Goal: Task Accomplishment & Management: Manage account settings

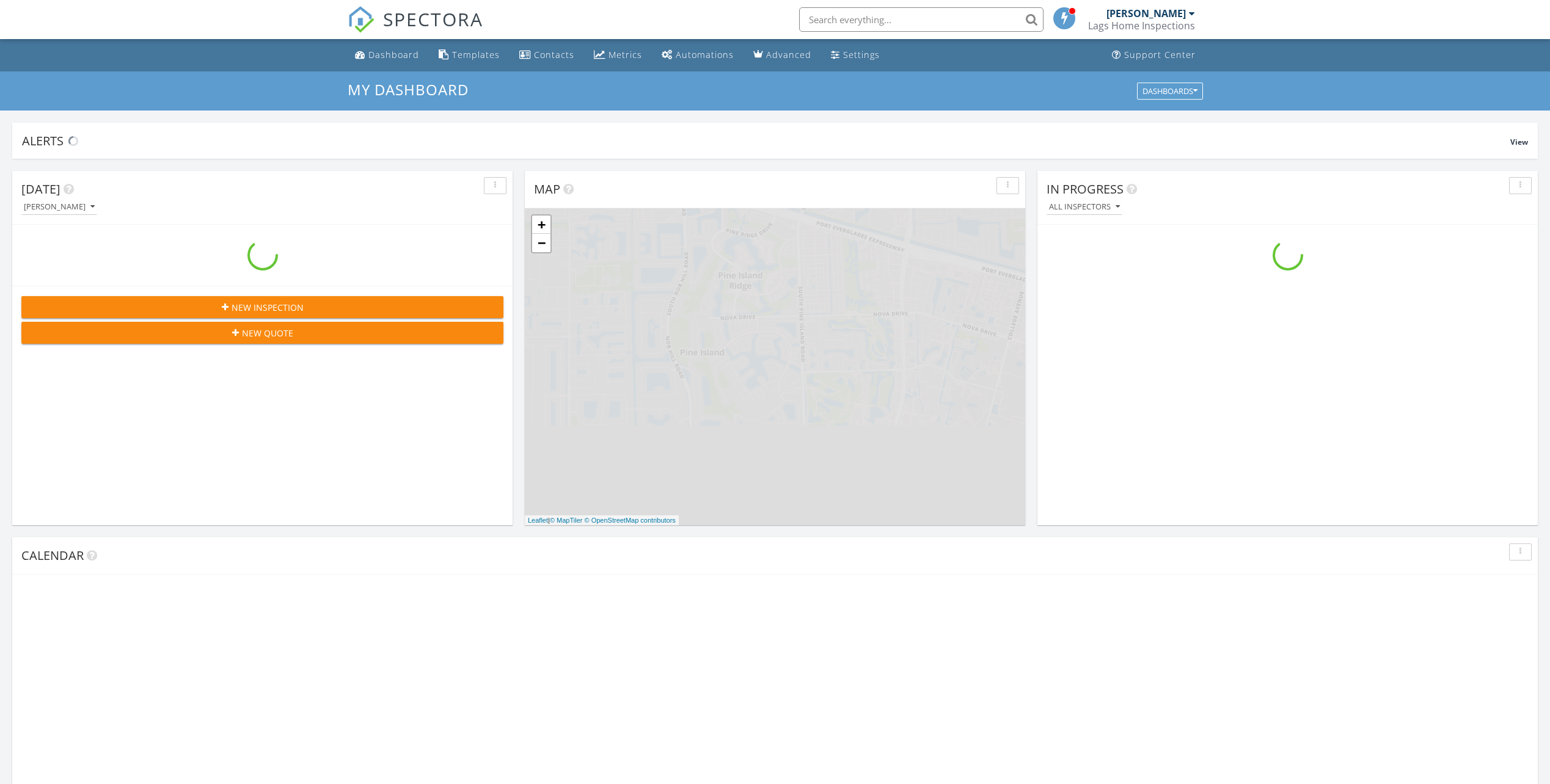
scroll to position [1130, 1569]
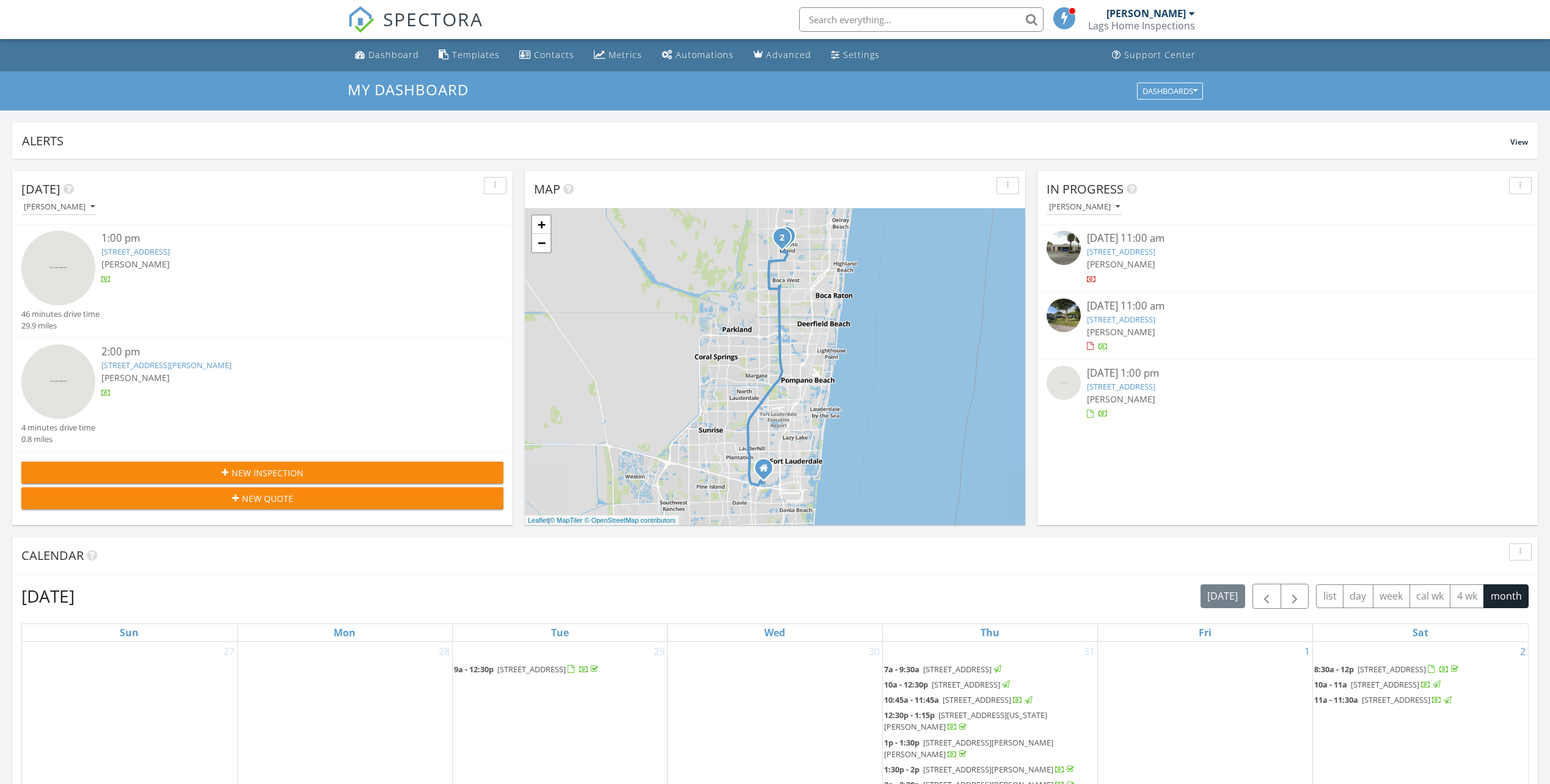
drag, startPoint x: 1132, startPoint y: 311, endPoint x: 1129, endPoint y: 319, distance: 8.5
click at [1130, 311] on div "08/27/25 11:00 am" at bounding box center [1288, 306] width 402 height 16
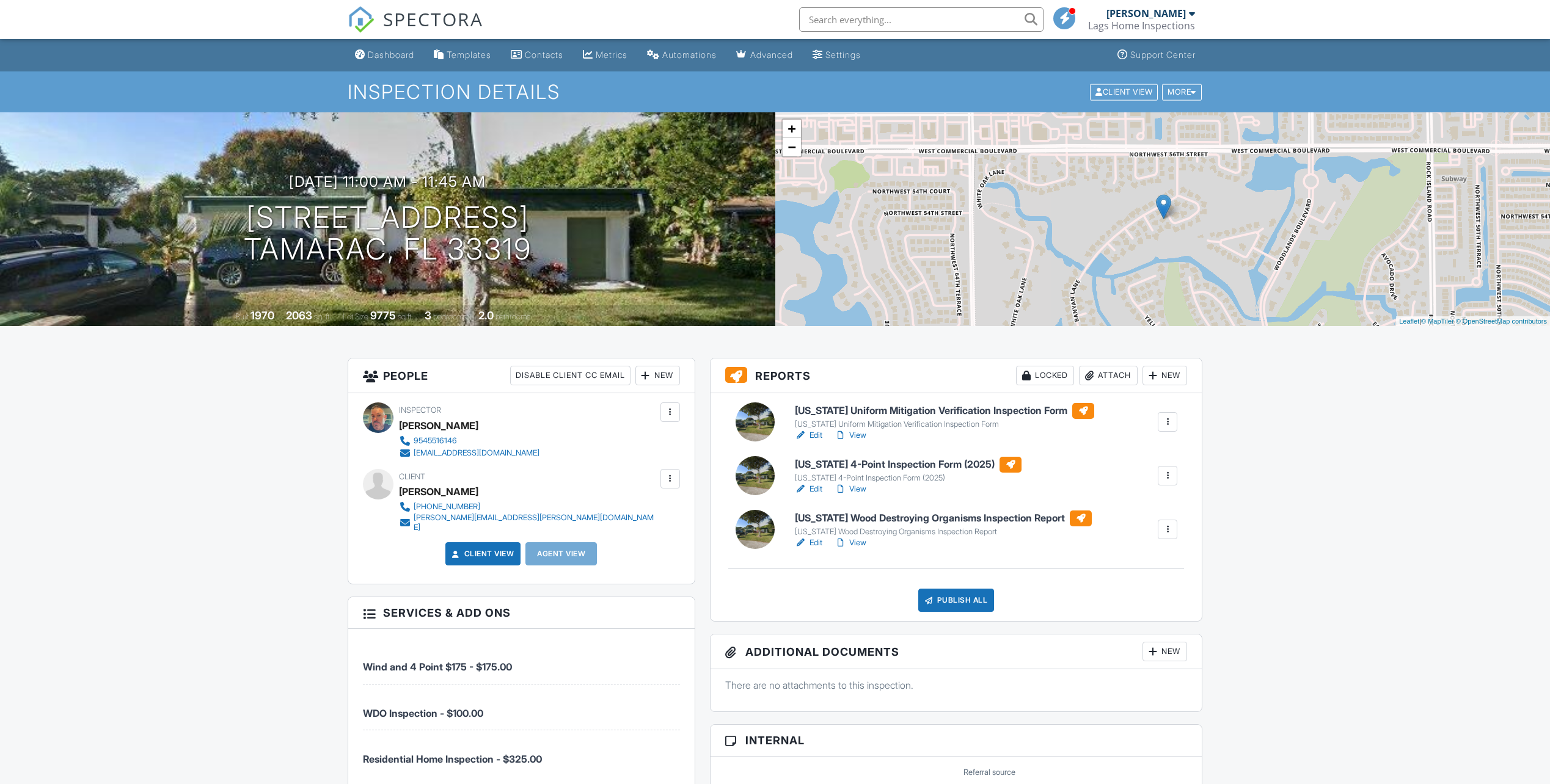
click at [1170, 380] on div "New" at bounding box center [1164, 375] width 45 height 20
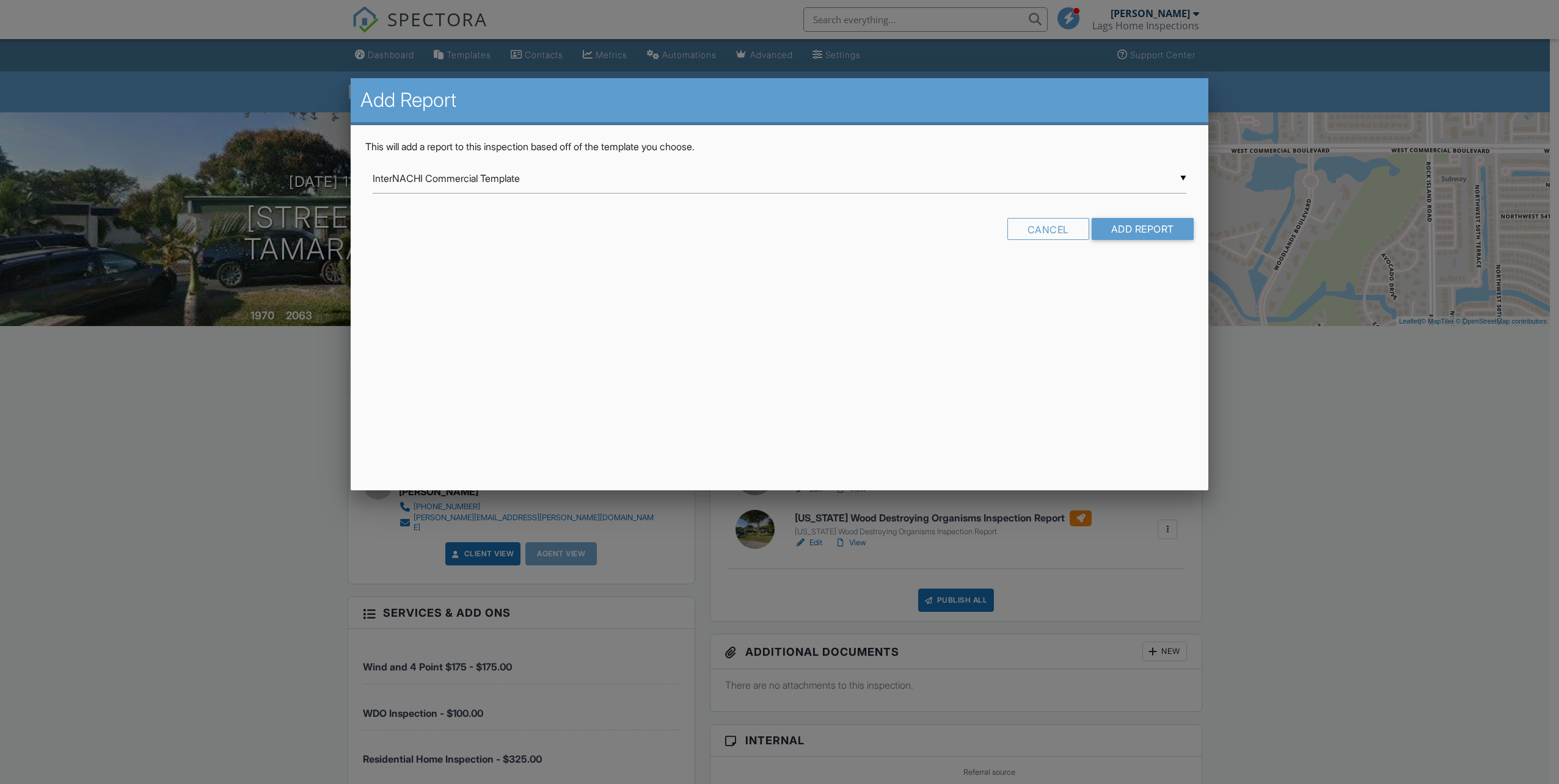
click at [540, 177] on div "▼ InterNACHI Commercial Template InterNACHI Commercial Template InterNACHI Resi…" at bounding box center [780, 179] width 814 height 30
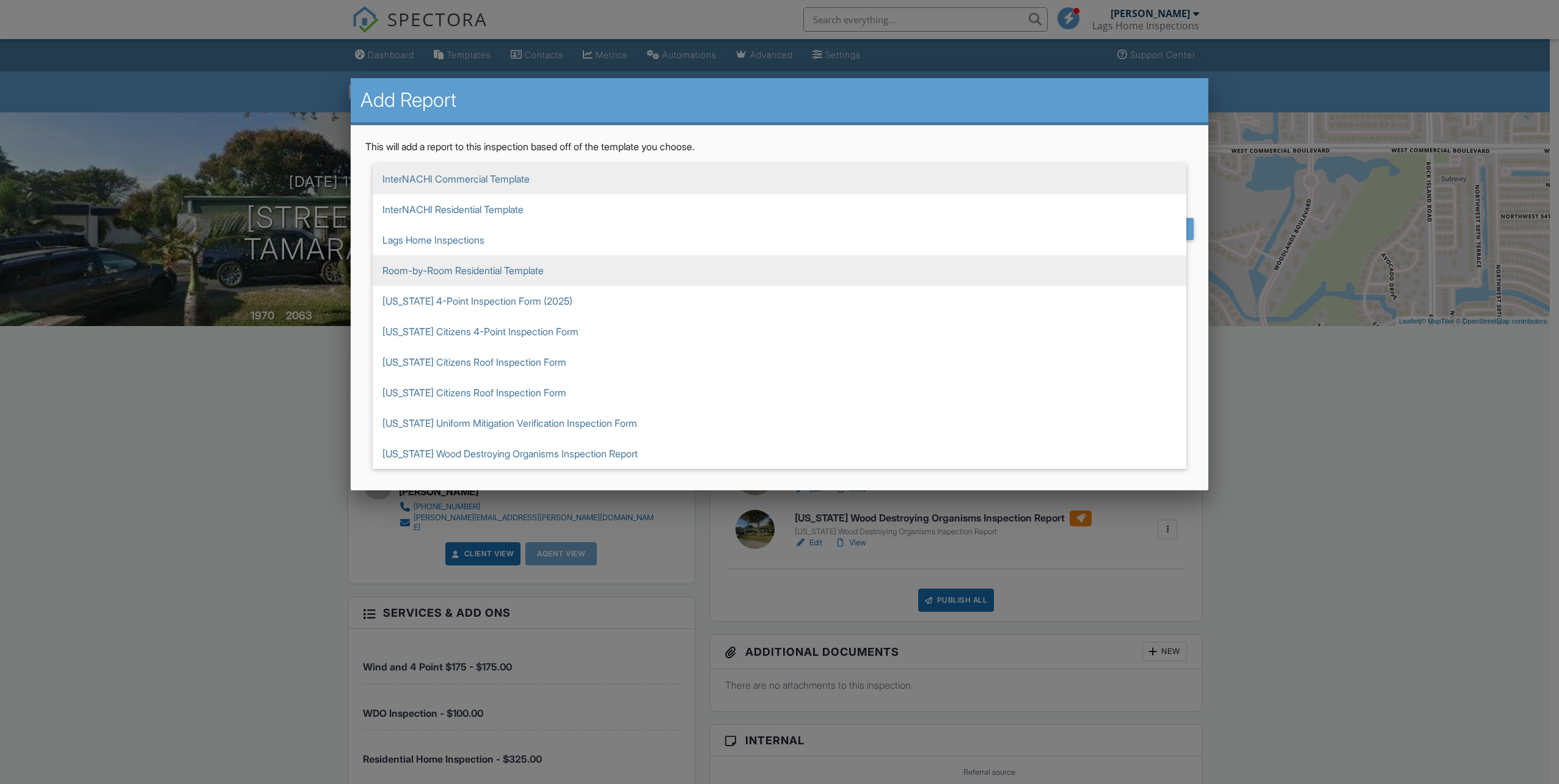
click at [426, 273] on span "Room-by-Room Residential Template" at bounding box center [780, 270] width 814 height 30
type input "Room-by-Room Residential Template"
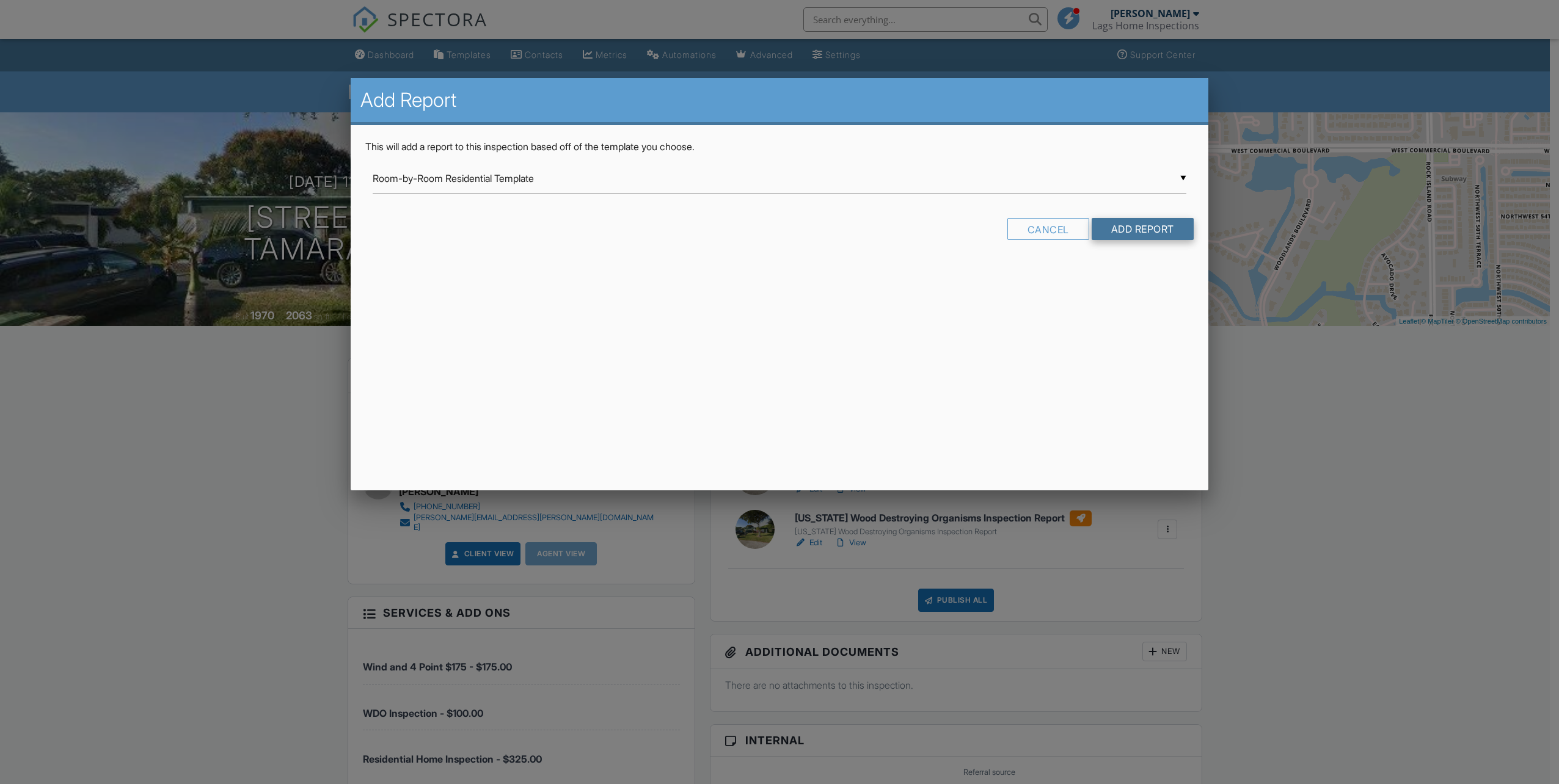
click at [1141, 231] on input "Add Report" at bounding box center [1142, 229] width 102 height 22
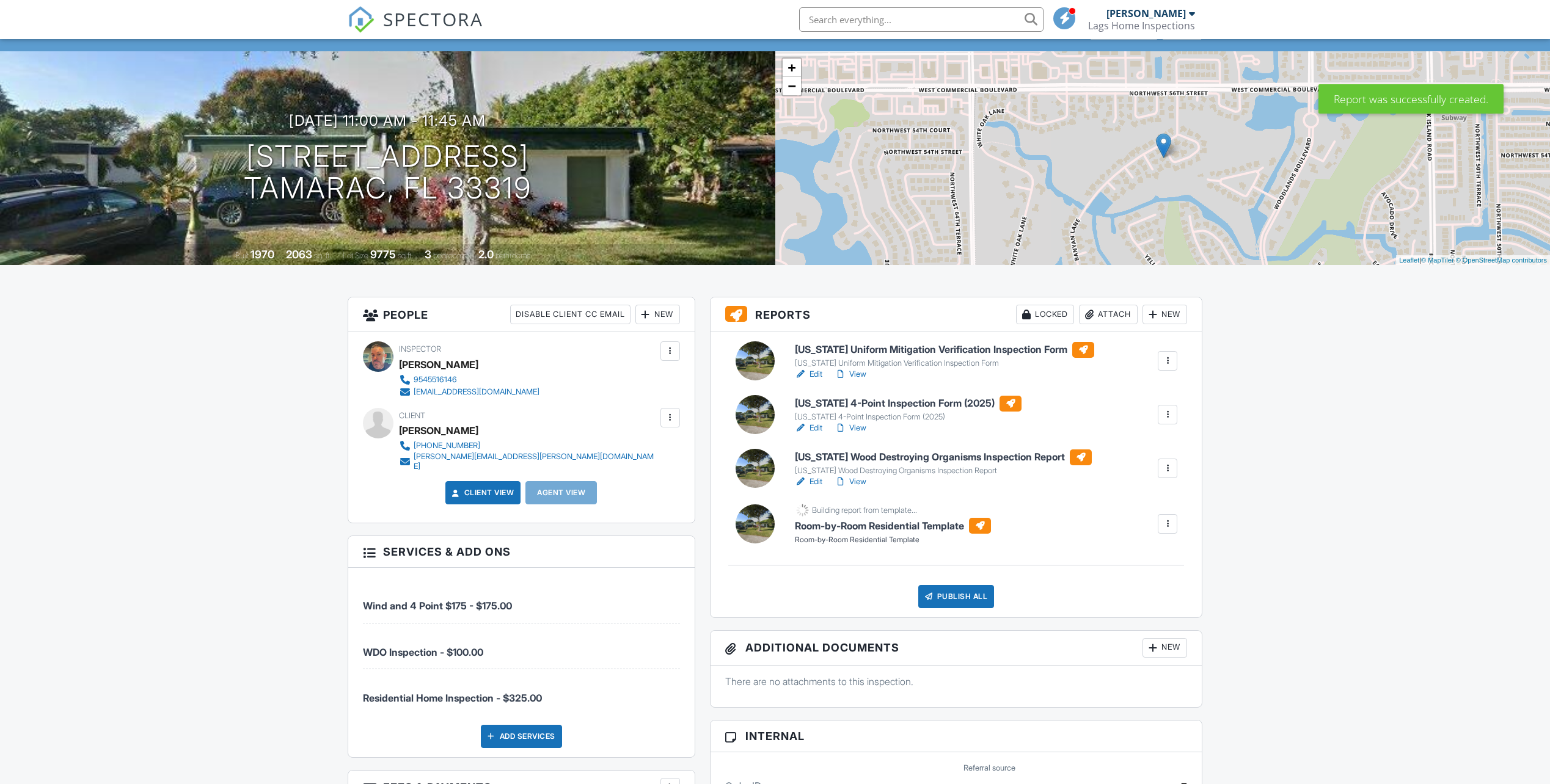
click at [1170, 462] on div at bounding box center [1168, 469] width 12 height 12
click at [1142, 561] on link "Delete" at bounding box center [1136, 563] width 73 height 13
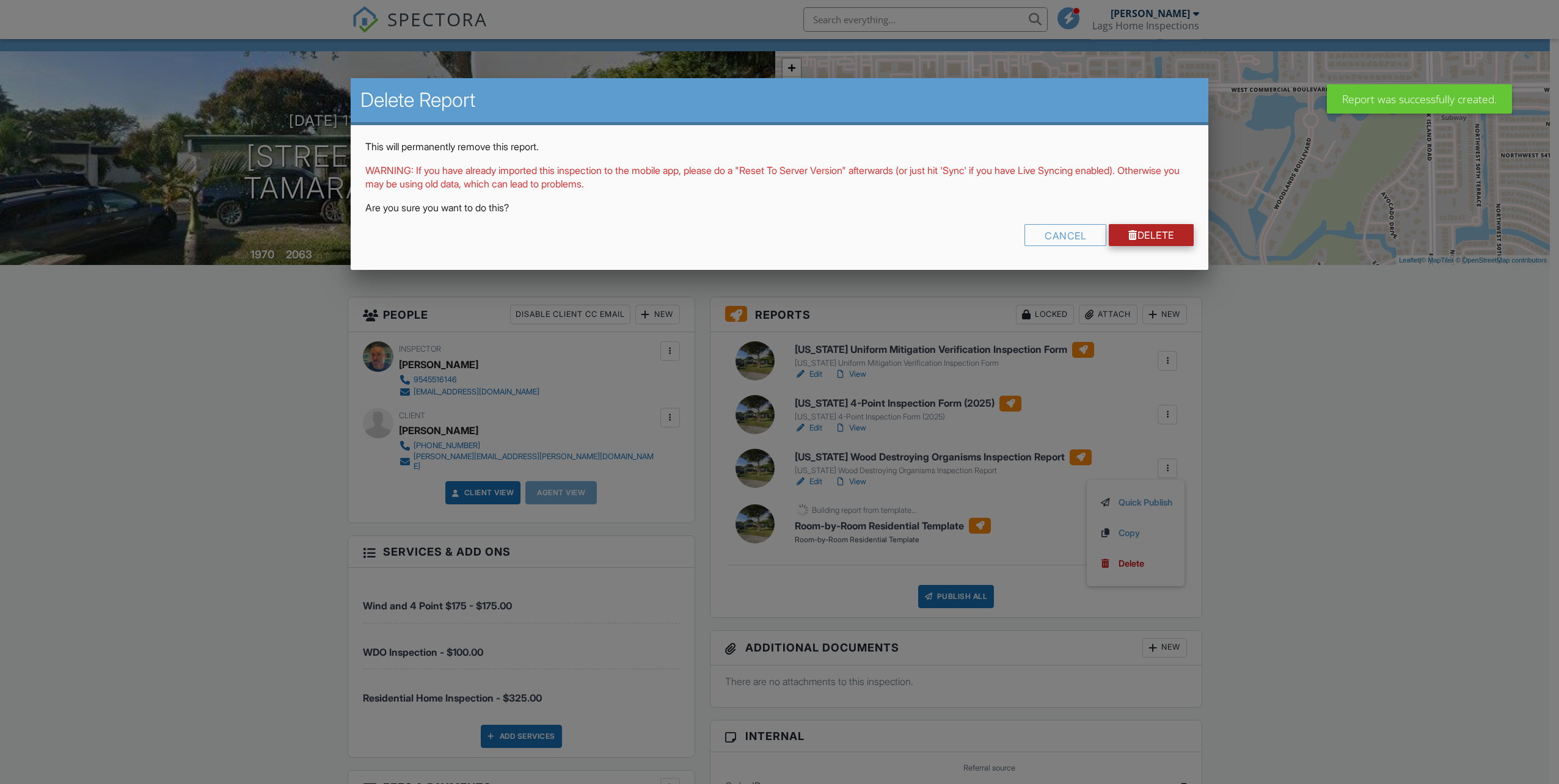
click at [1133, 229] on link "Delete" at bounding box center [1151, 235] width 85 height 22
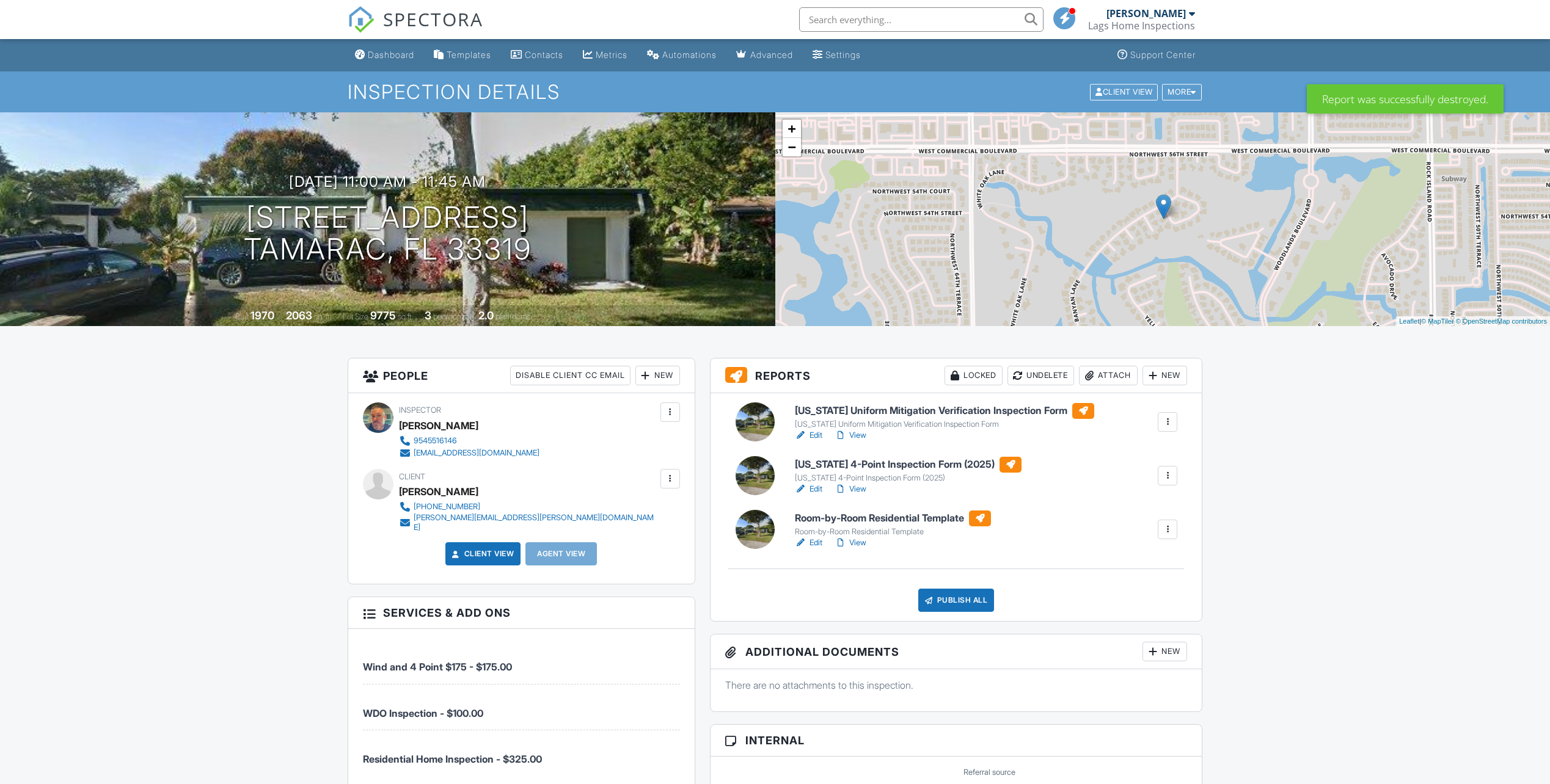
click at [816, 542] on link "Edit" at bounding box center [808, 543] width 27 height 12
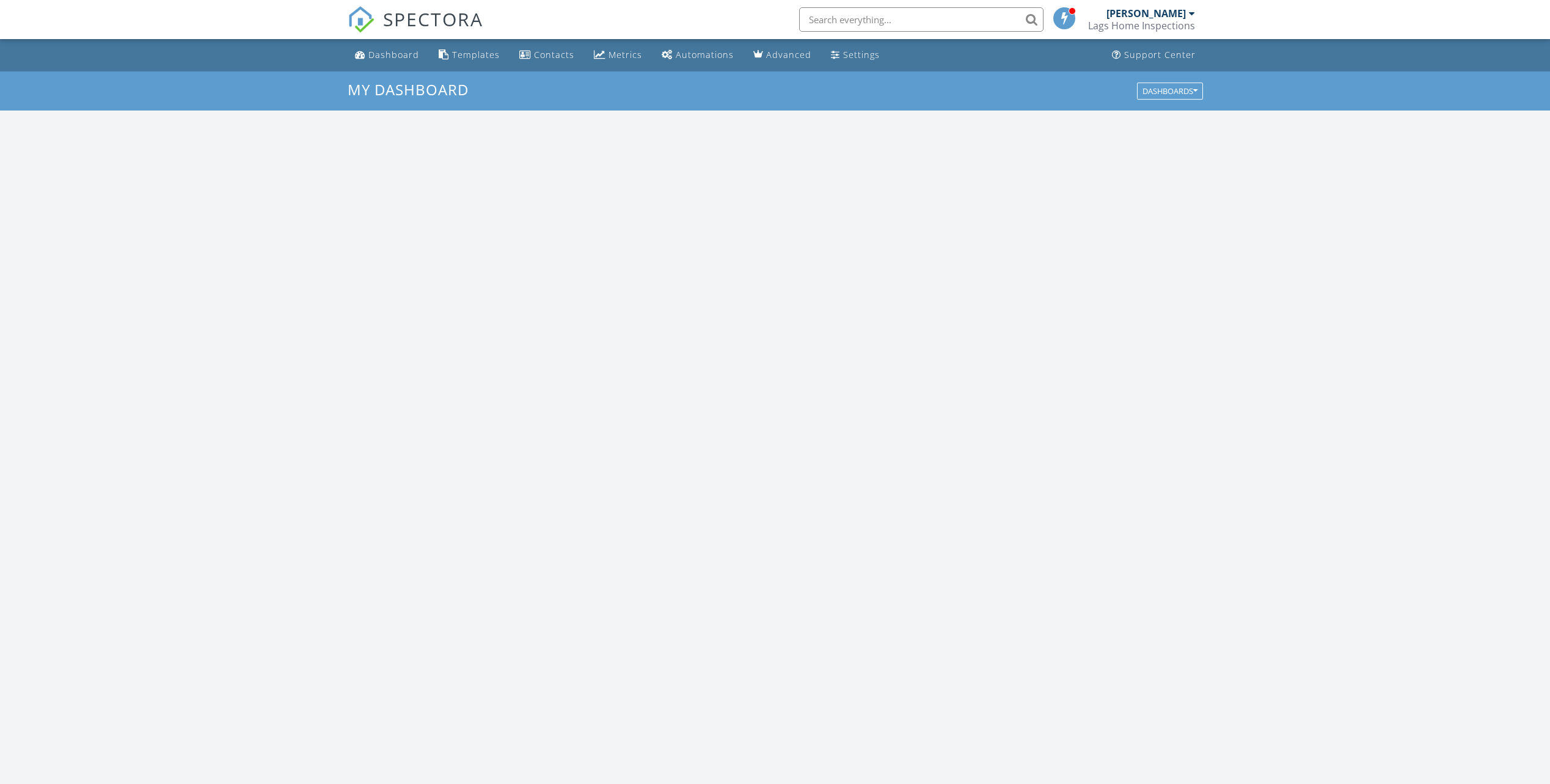
scroll to position [1130, 1569]
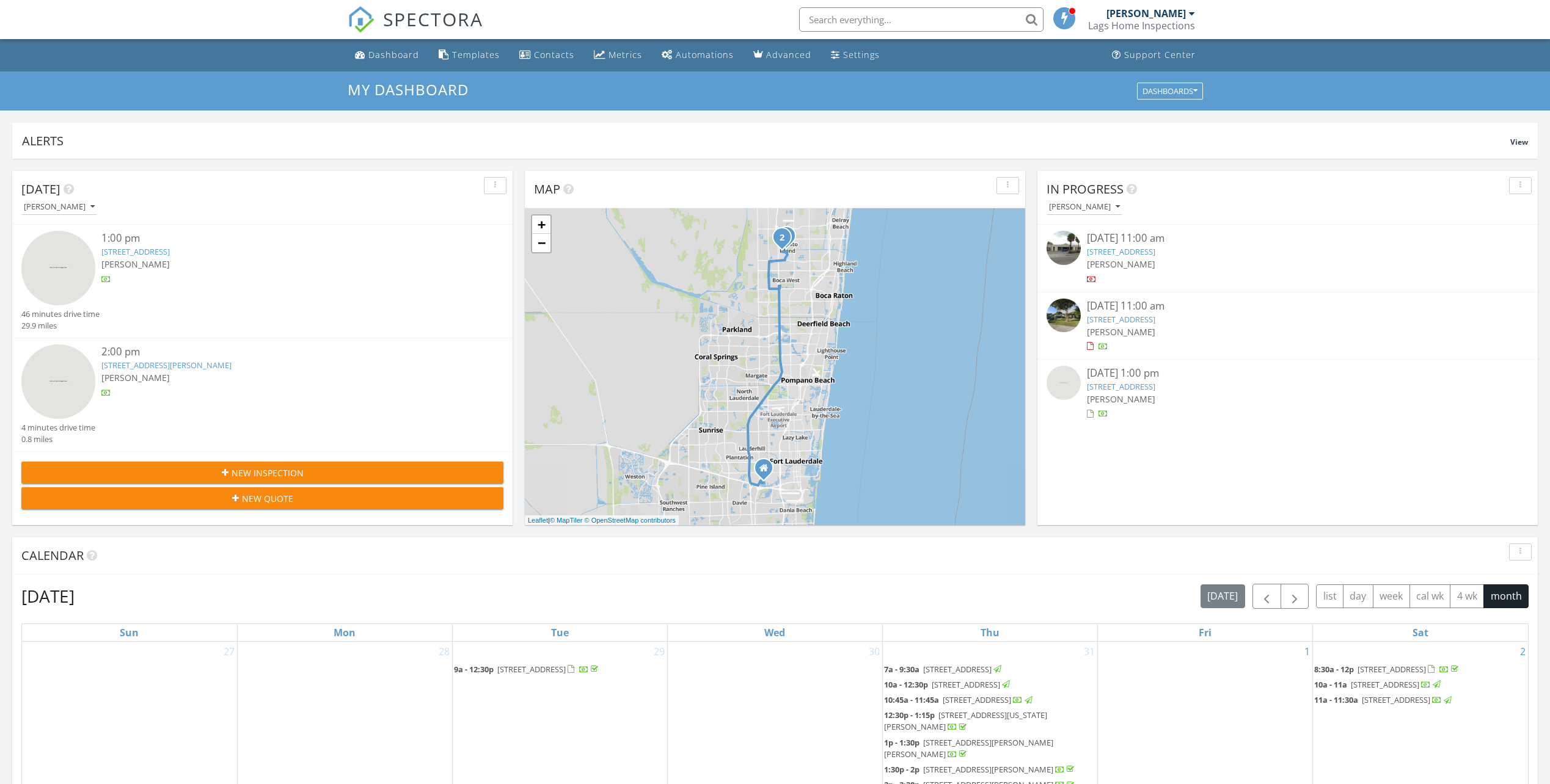
click at [1116, 319] on link "[STREET_ADDRESS]" at bounding box center [1121, 319] width 69 height 11
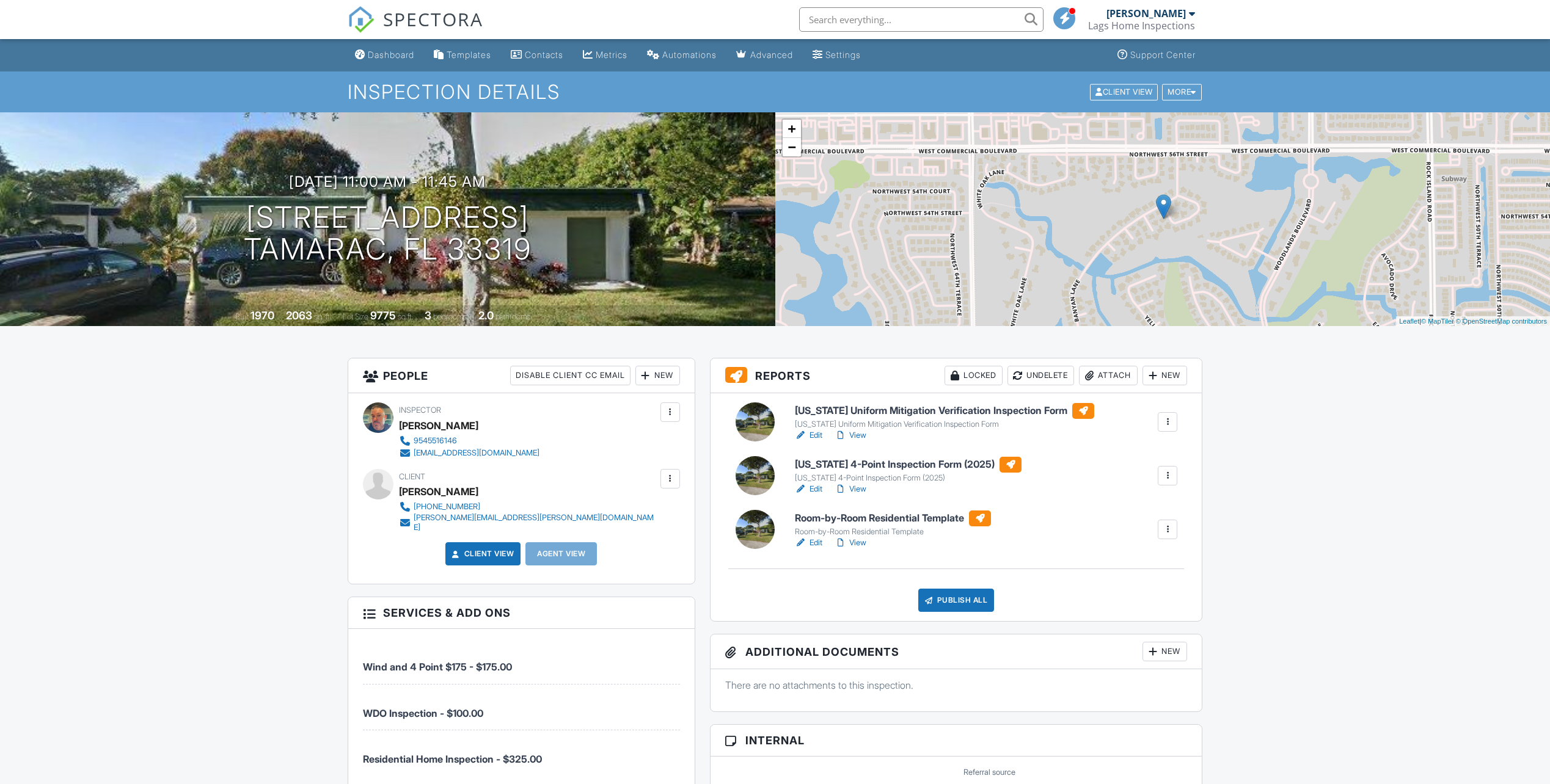
click at [1170, 379] on div "New" at bounding box center [1164, 375] width 45 height 20
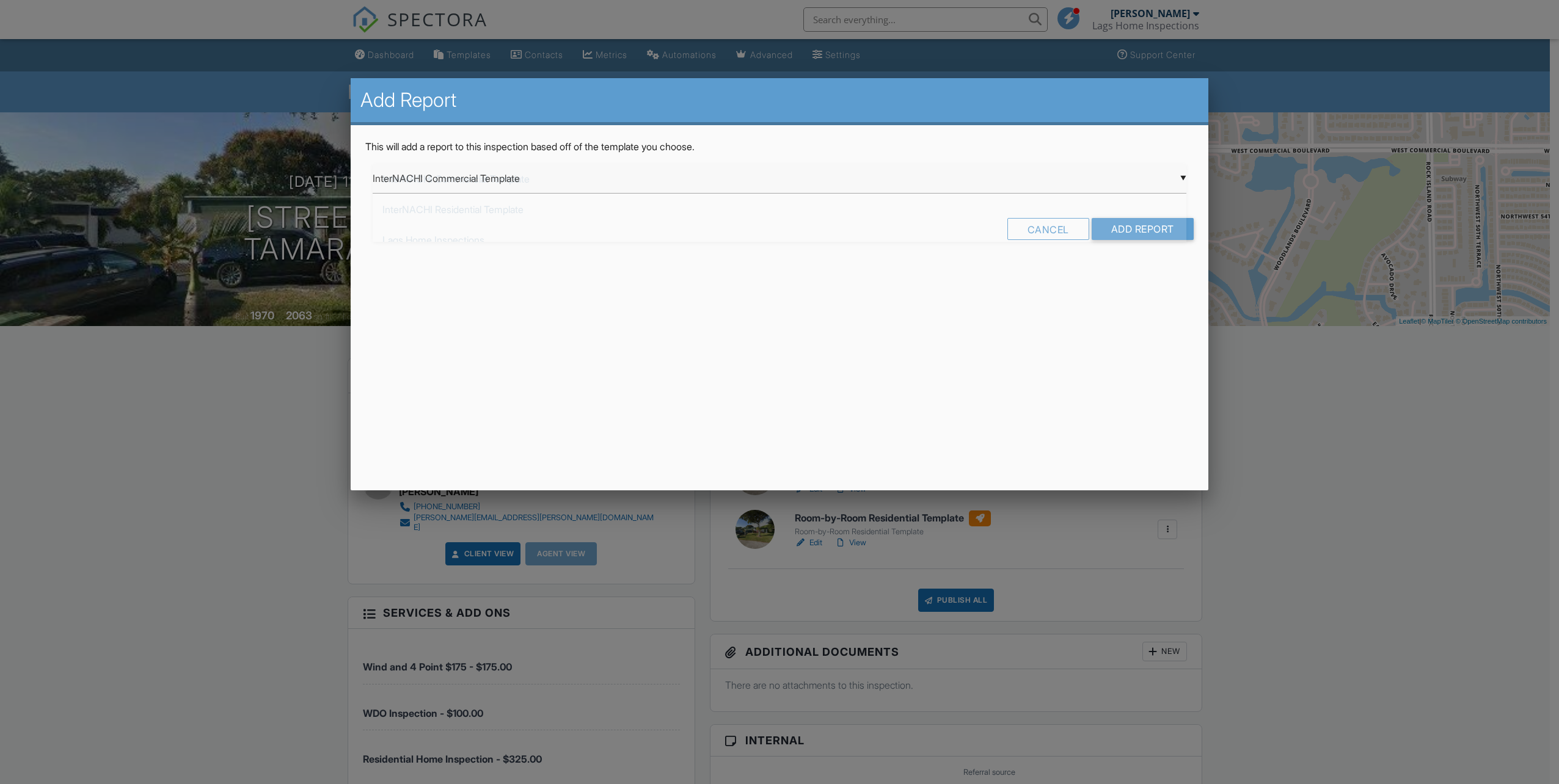
click at [540, 180] on div "▼ InterNACHI Commercial Template InterNACHI Commercial Template InterNACHI Resi…" at bounding box center [780, 179] width 814 height 30
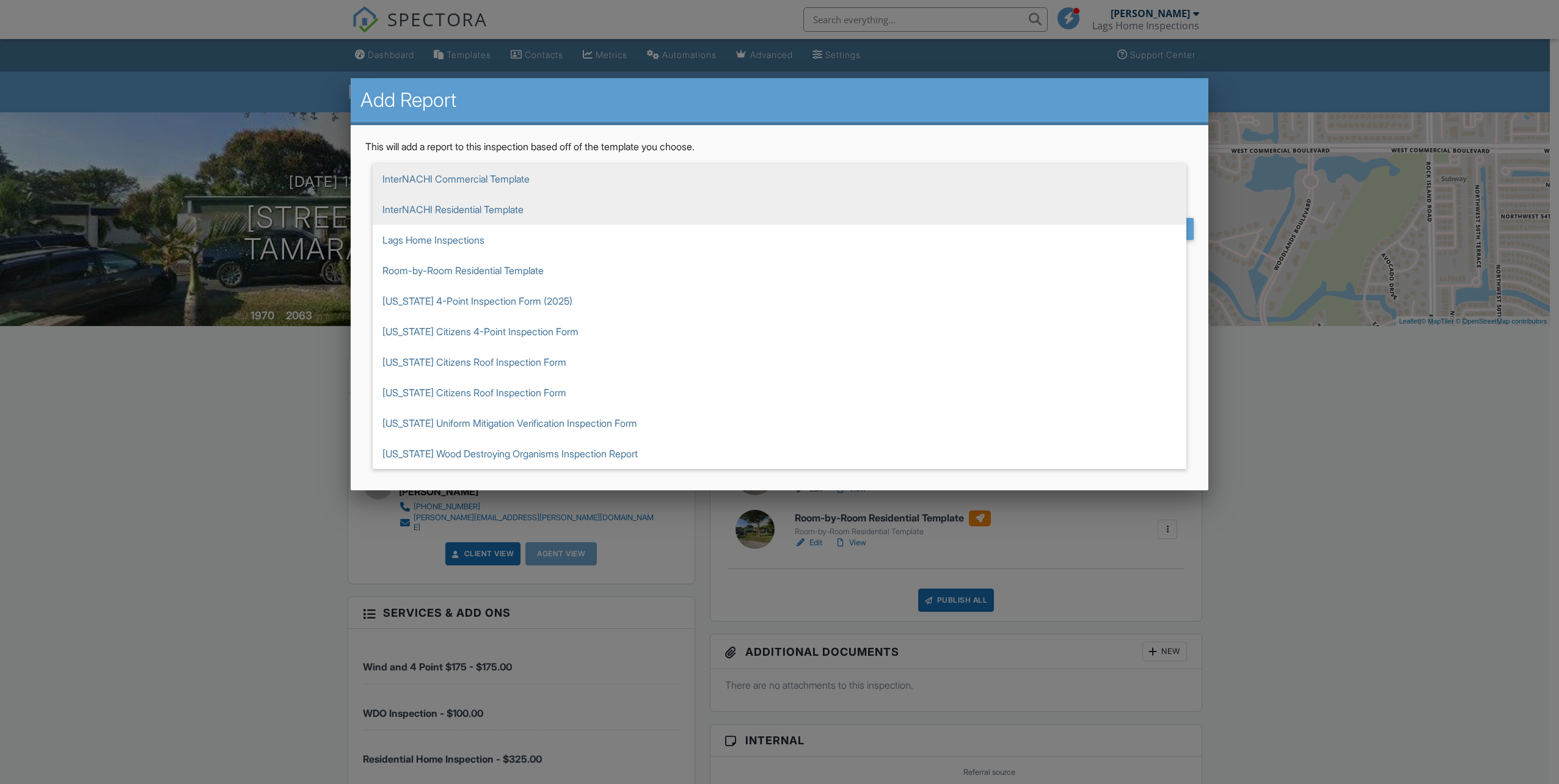
click at [466, 214] on span "InterNACHI Residential Template" at bounding box center [780, 209] width 814 height 30
type input "InterNACHI Residential Template"
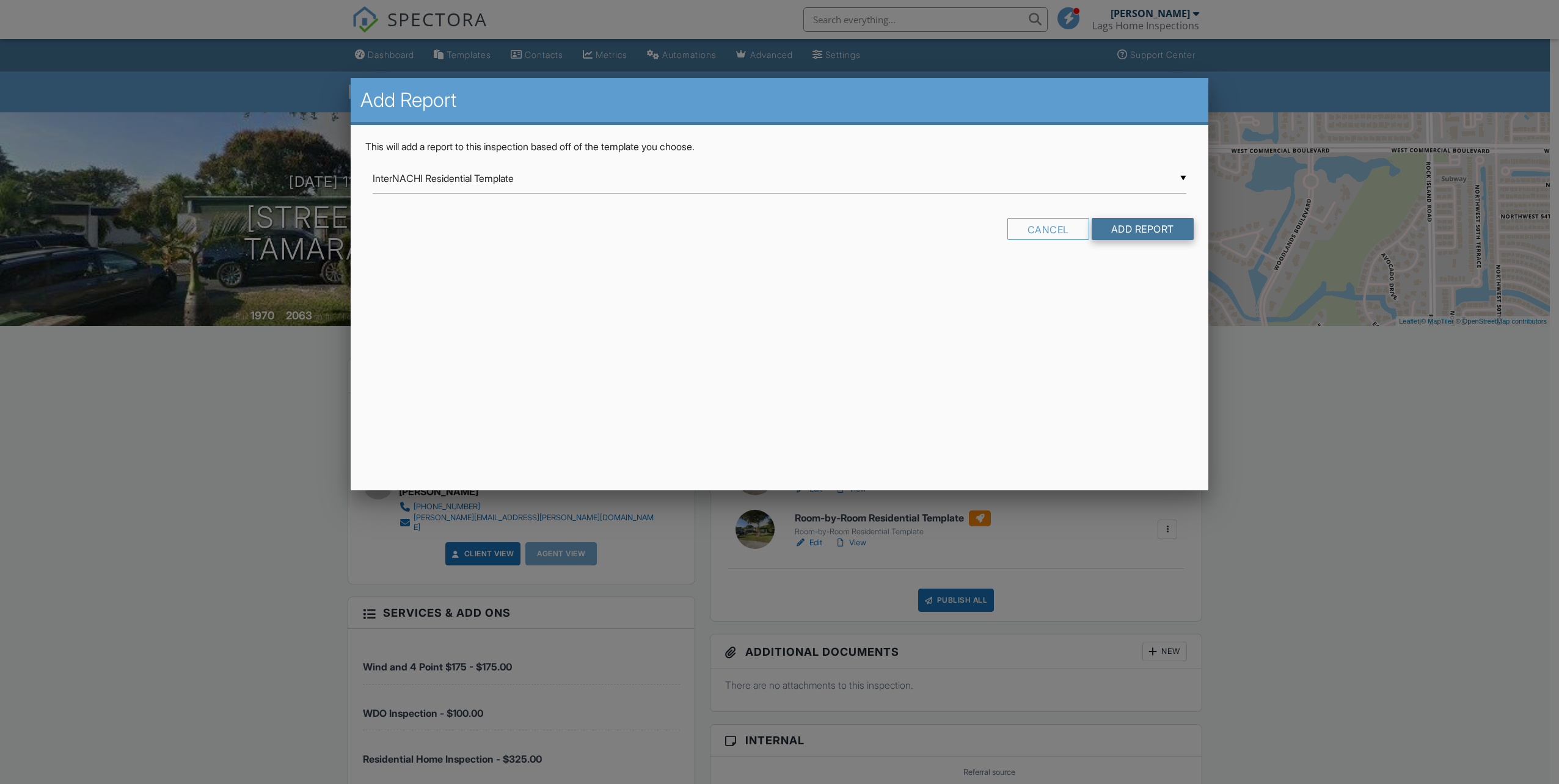
click at [1117, 230] on input "Add Report" at bounding box center [1142, 229] width 102 height 22
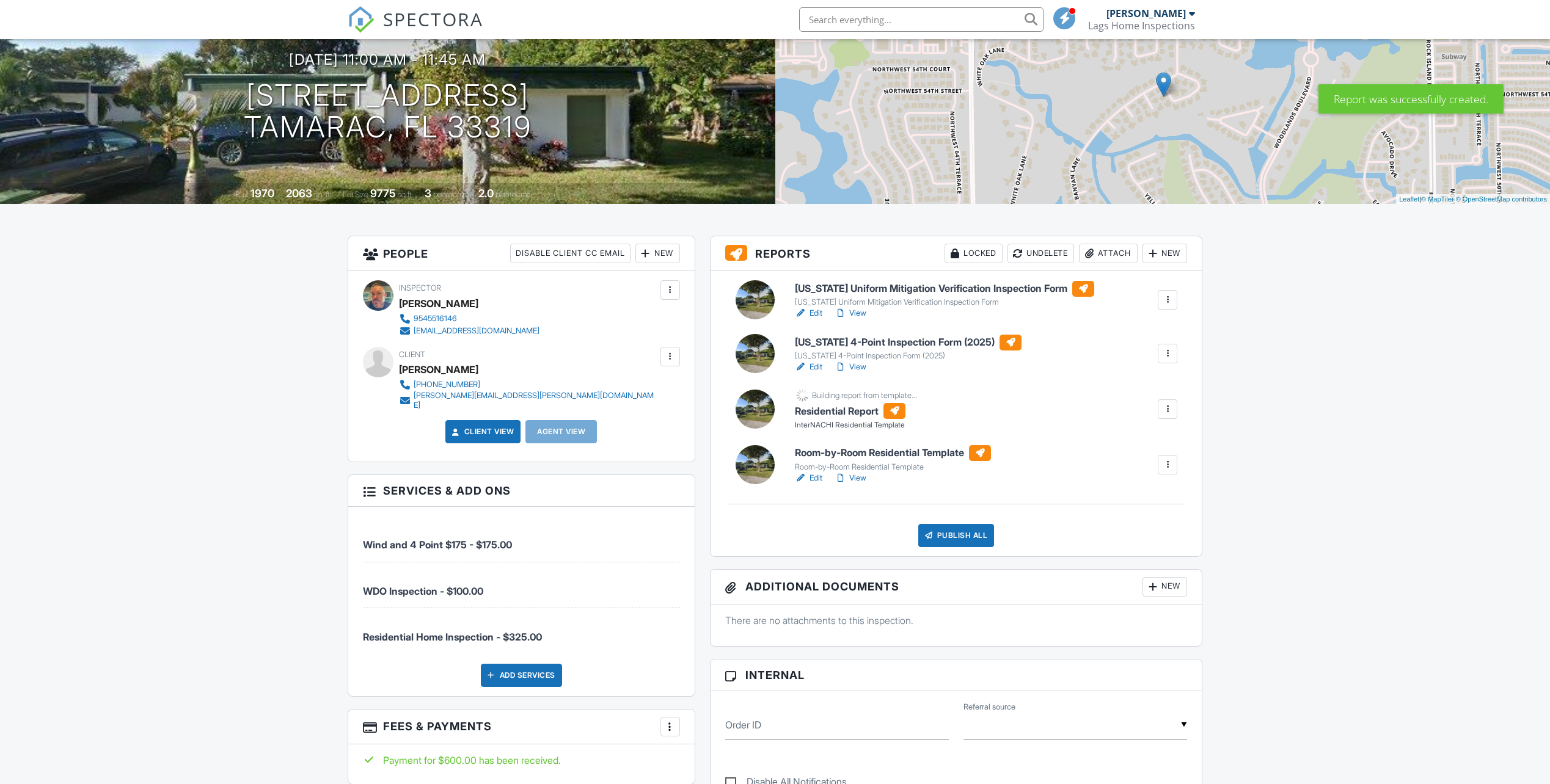
click at [1168, 464] on div at bounding box center [1168, 465] width 12 height 12
click at [1125, 560] on div "Delete" at bounding box center [1131, 559] width 26 height 13
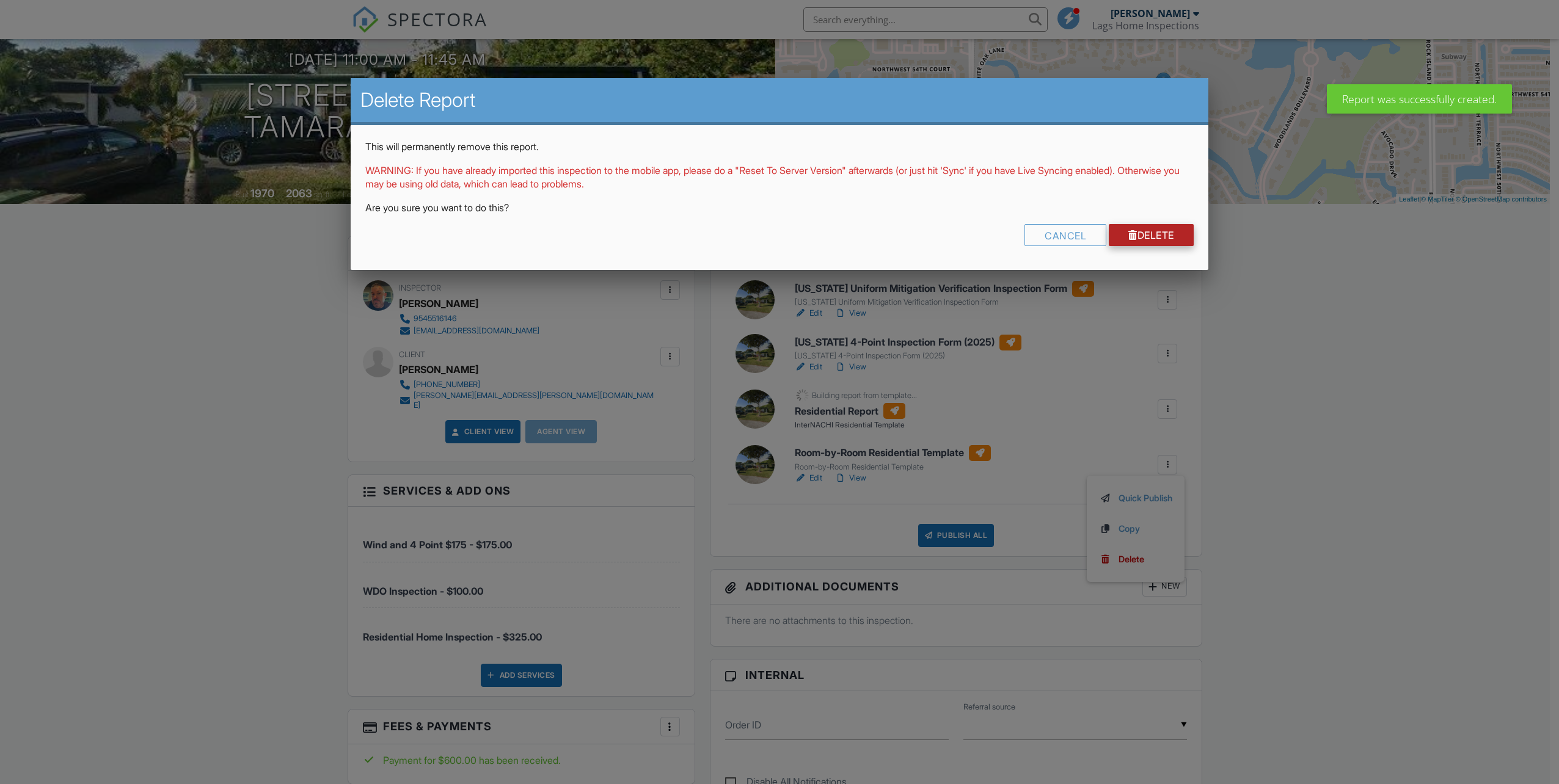
click at [1151, 224] on link "Delete" at bounding box center [1151, 235] width 85 height 22
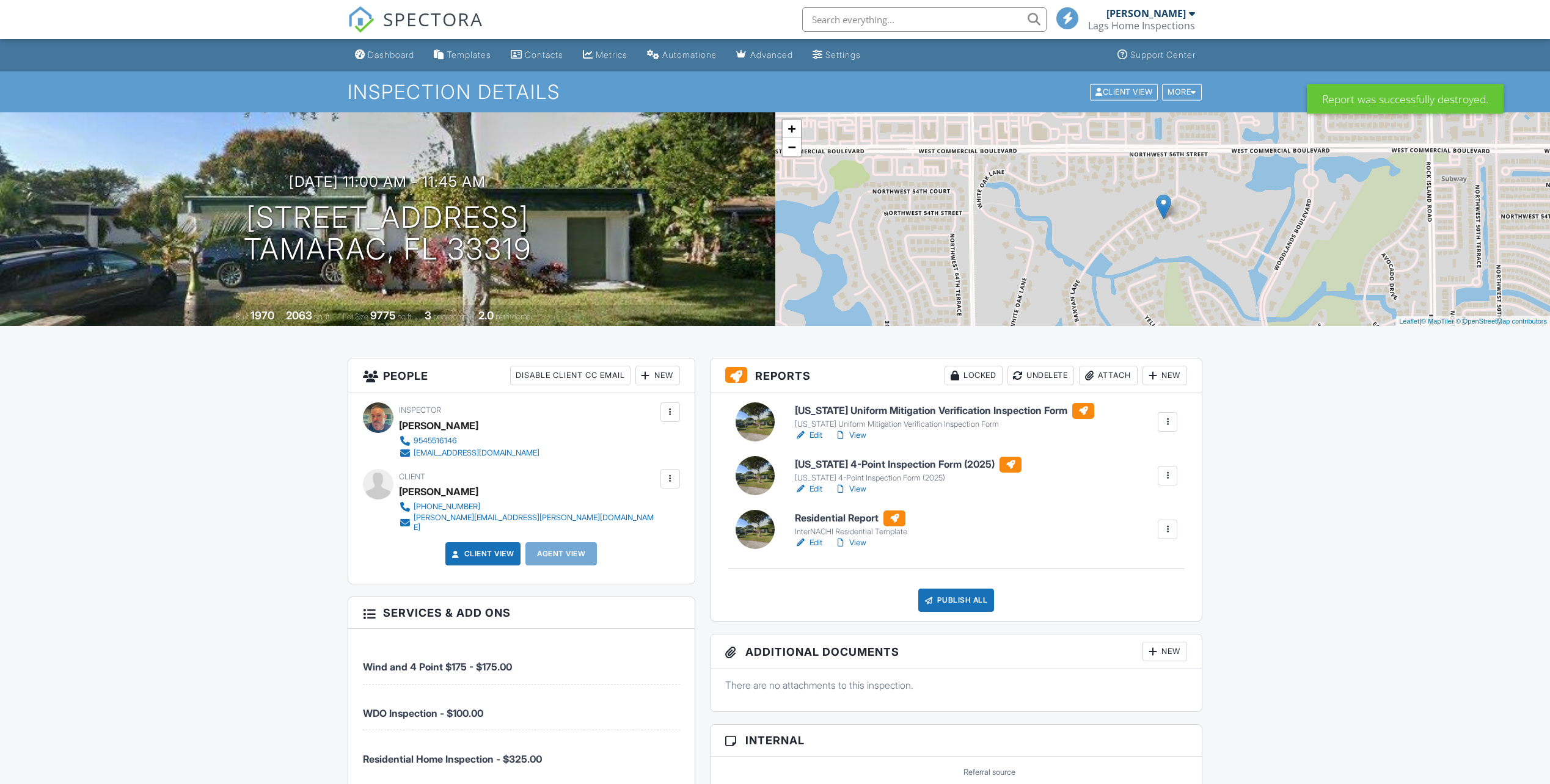
click at [818, 542] on link "Edit" at bounding box center [808, 543] width 27 height 12
